Goal: Information Seeking & Learning: Learn about a topic

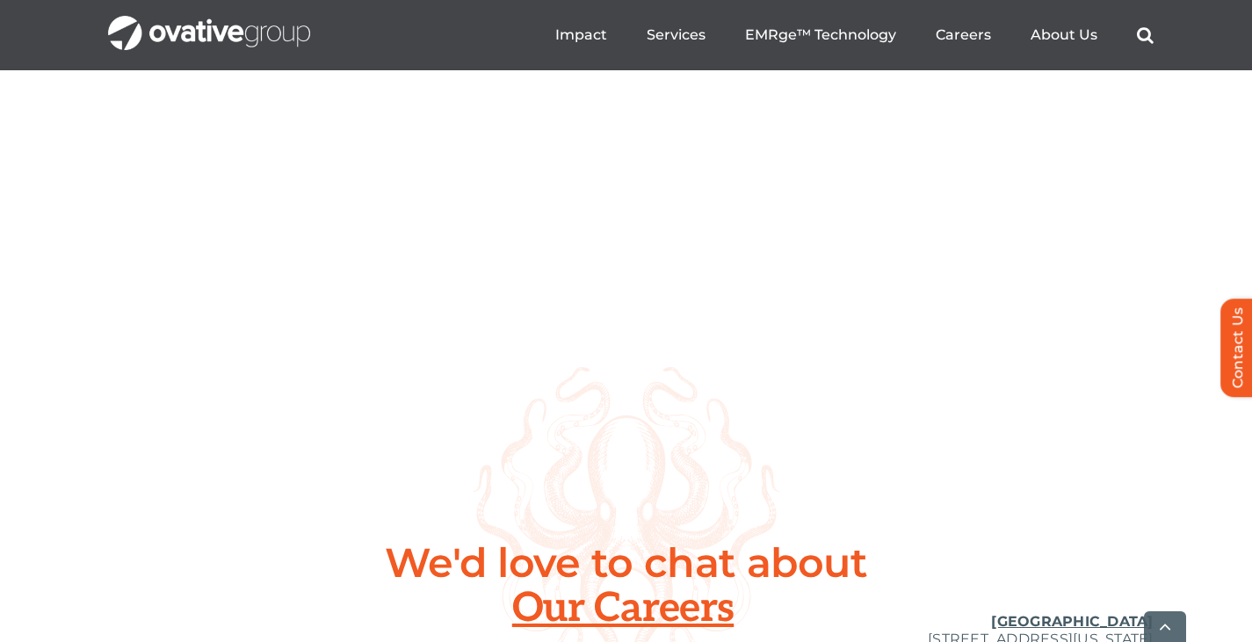
scroll to position [6322, 0]
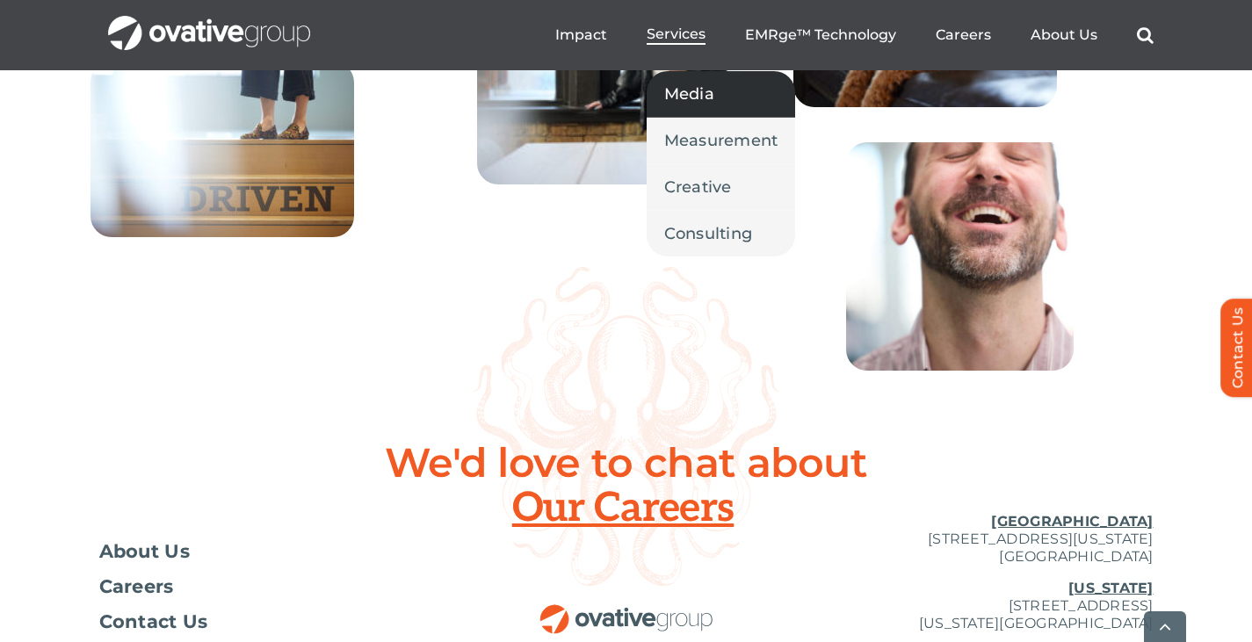
click at [707, 104] on span "Media" at bounding box center [689, 94] width 50 height 25
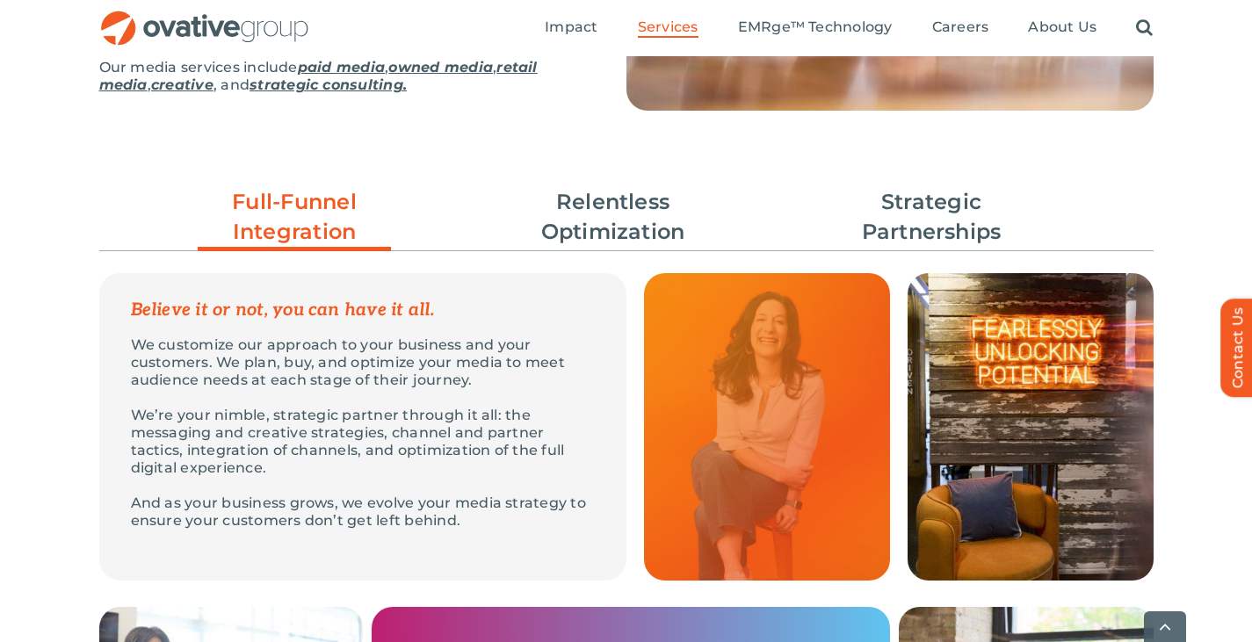
scroll to position [429, 0]
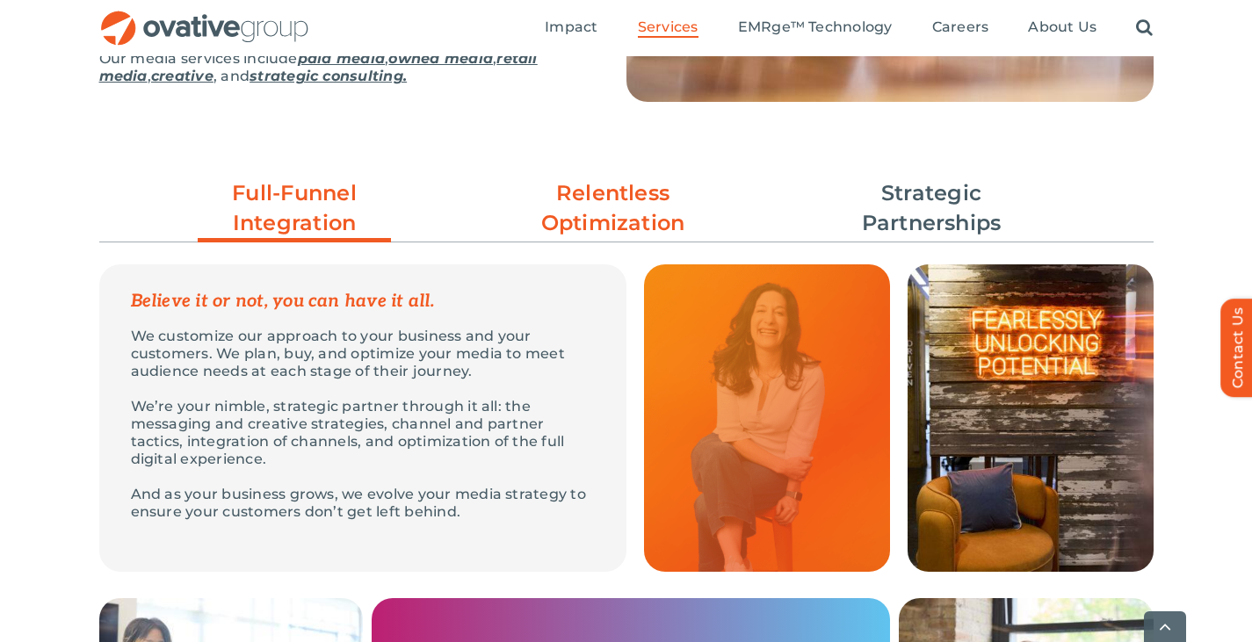
click at [631, 217] on link "Relentless Optimization" at bounding box center [613, 208] width 193 height 60
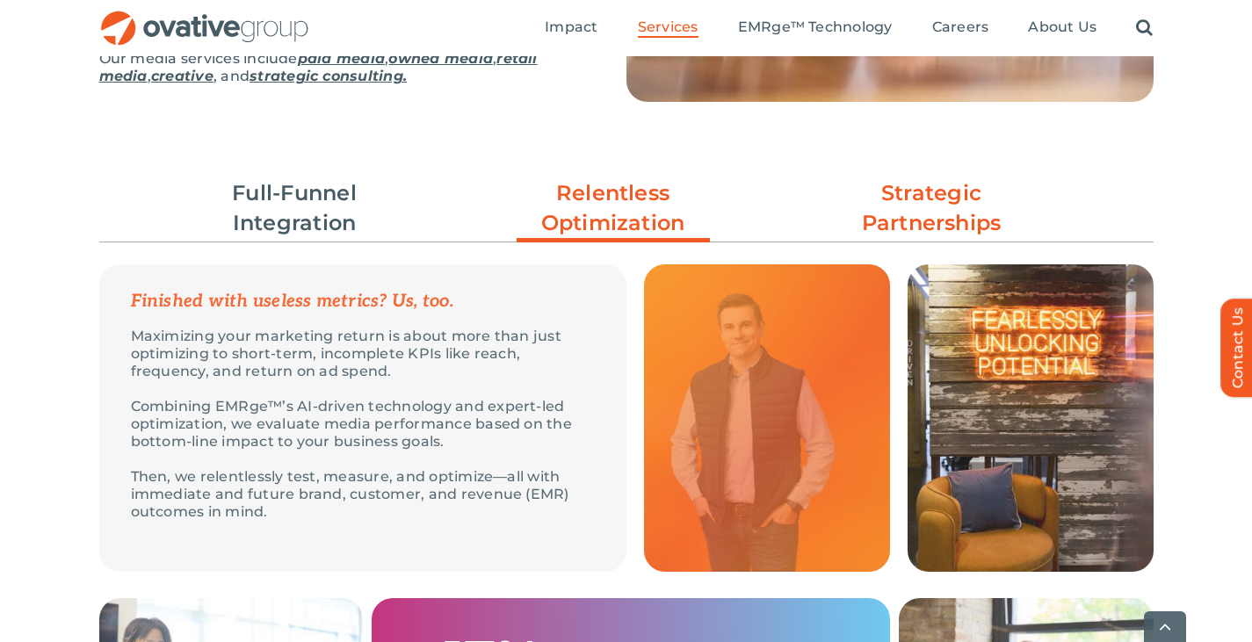
click at [892, 210] on link "Strategic Partnerships" at bounding box center [931, 208] width 193 height 60
